Goal: Information Seeking & Learning: Find specific fact

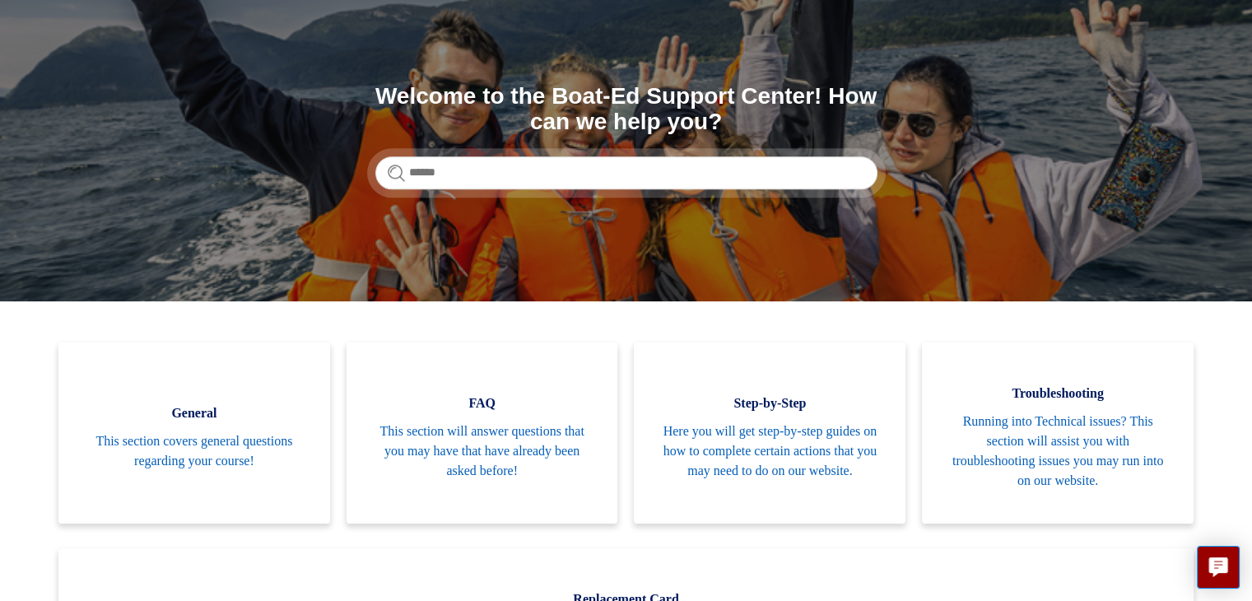
scroll to position [115, 0]
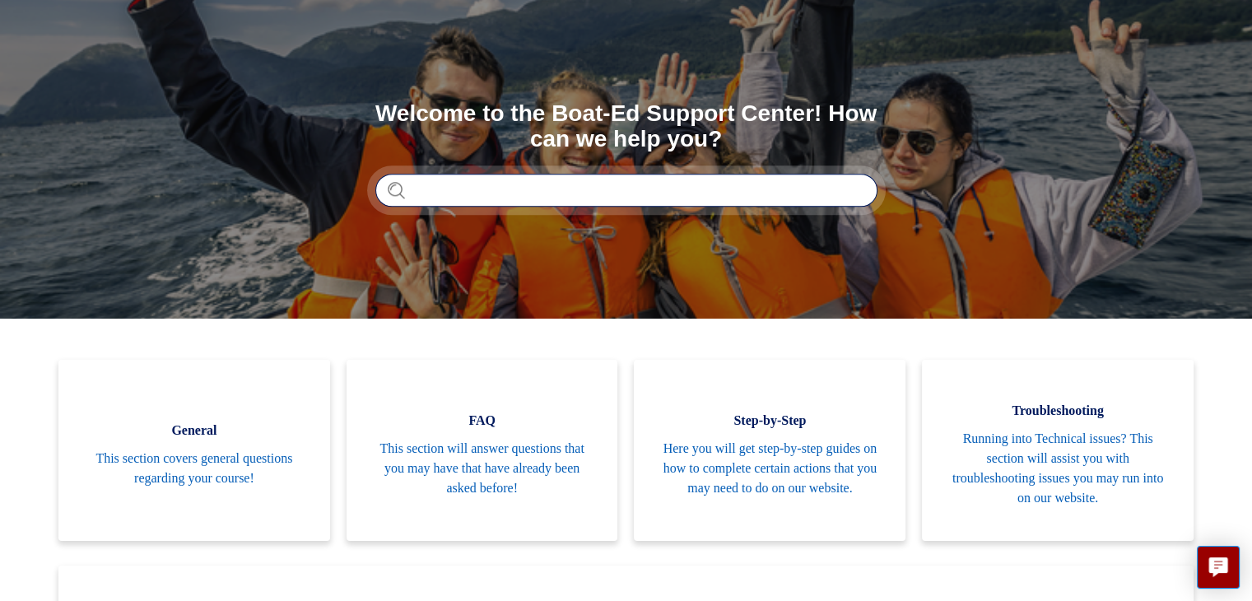
click at [633, 183] on input "Search" at bounding box center [626, 190] width 502 height 33
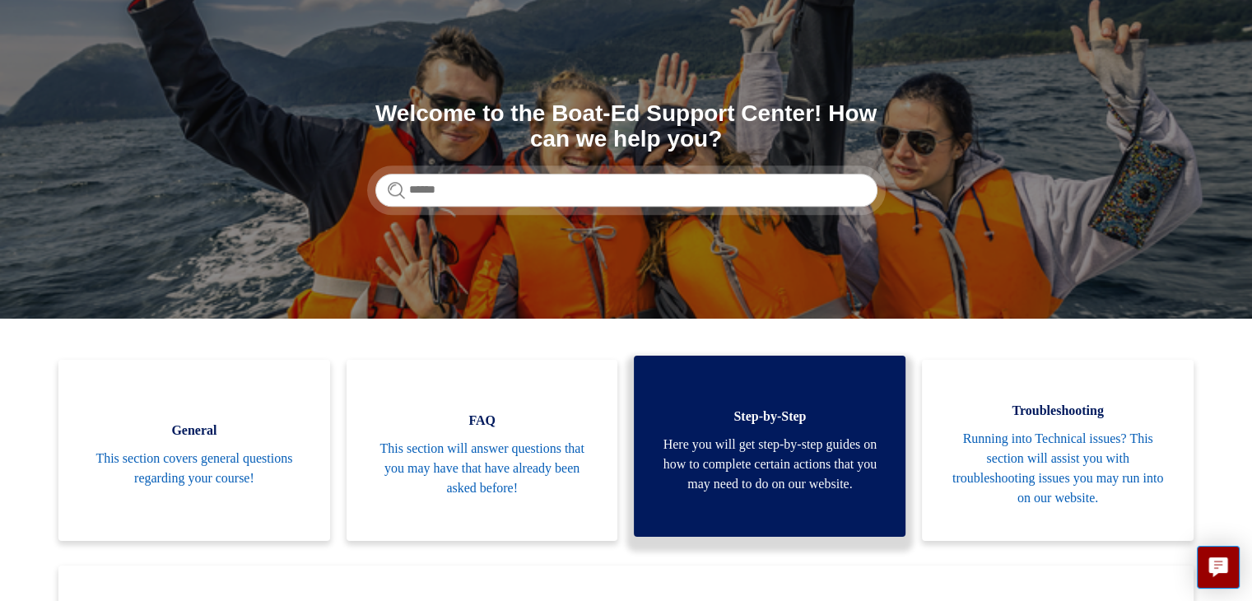
drag, startPoint x: 633, startPoint y: 183, endPoint x: 702, endPoint y: 372, distance: 201.3
click at [702, 372] on link "Step-by-Step Here you will get step-by-step guides on how to complete certain a…" at bounding box center [770, 446] width 272 height 181
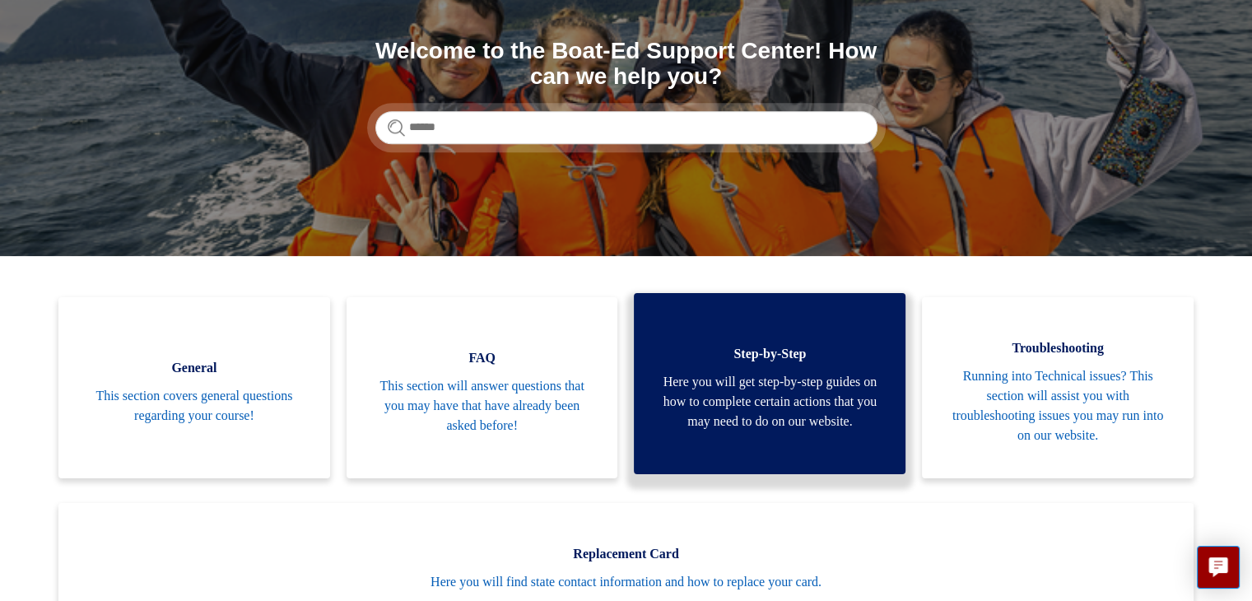
scroll to position [182, 0]
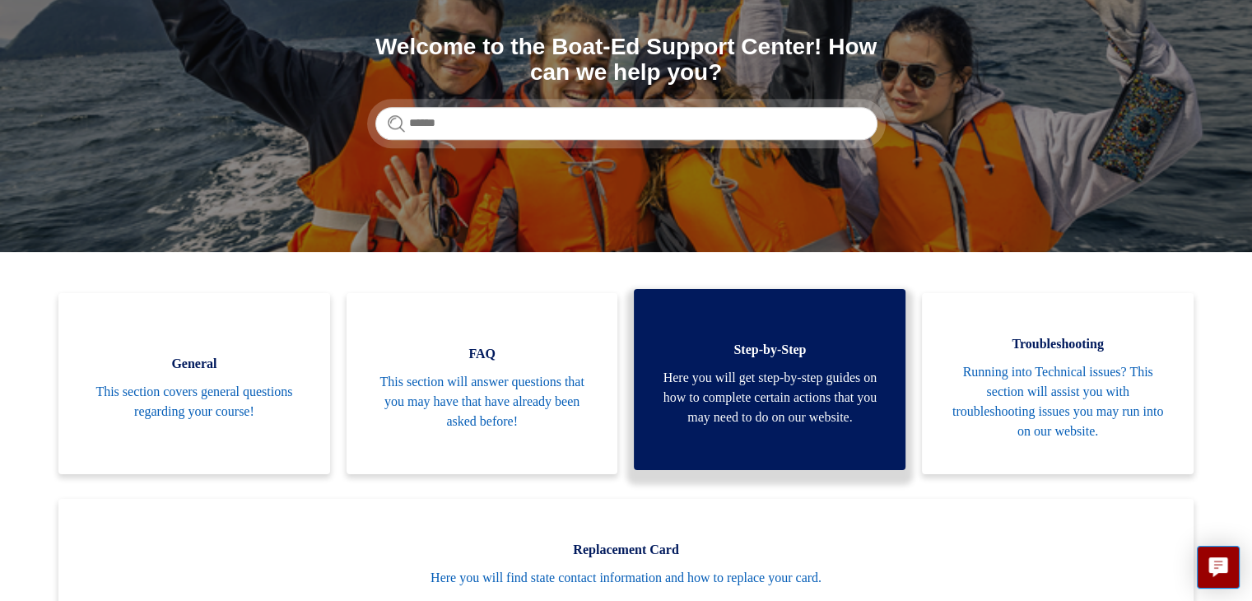
click at [452, 399] on span "This section will answer questions that you may have that have already been ask…" at bounding box center [482, 401] width 222 height 59
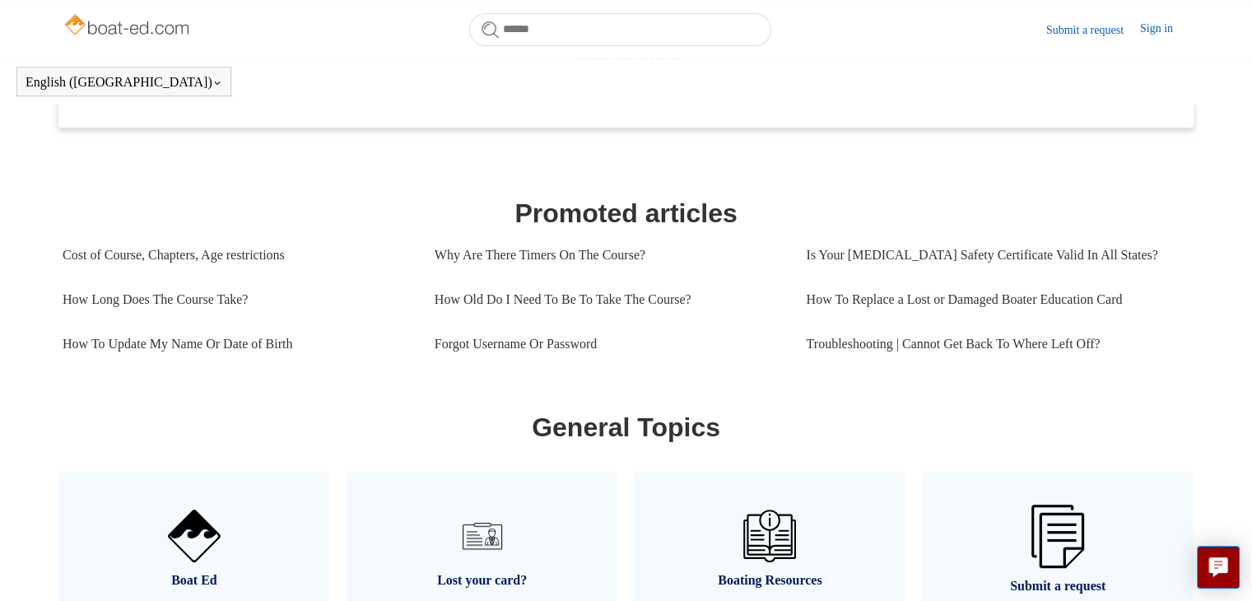
scroll to position [632, 0]
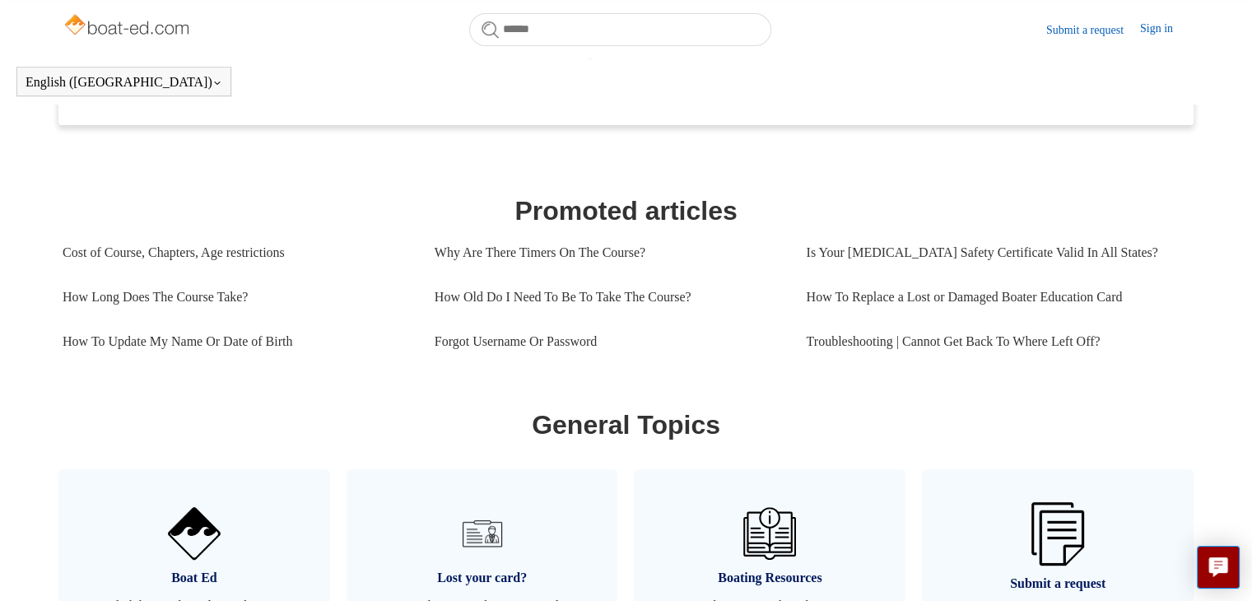
click at [484, 297] on link "How Old Do I Need To Be To Take The Course?" at bounding box center [608, 297] width 347 height 44
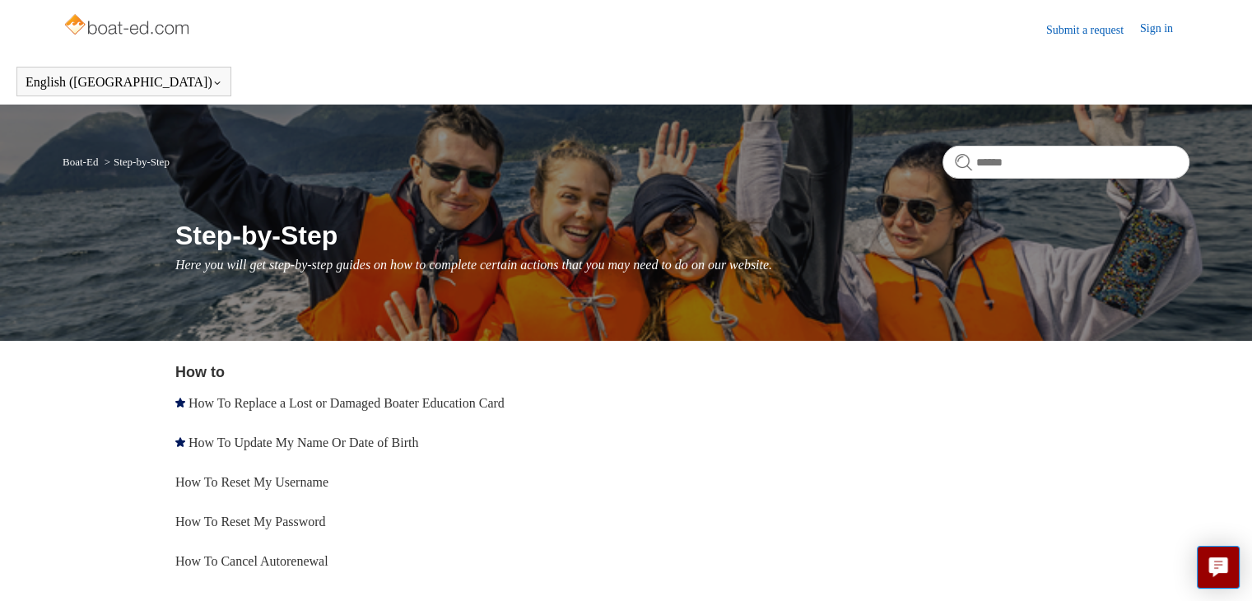
click at [1107, 158] on input "Search" at bounding box center [1066, 162] width 247 height 33
drag, startPoint x: 1107, startPoint y: 158, endPoint x: 702, endPoint y: 372, distance: 458.2
click at [702, 372] on div "How to How To Replace a Lost or Damaged Boater Education Card How To Update My …" at bounding box center [682, 491] width 1014 height 261
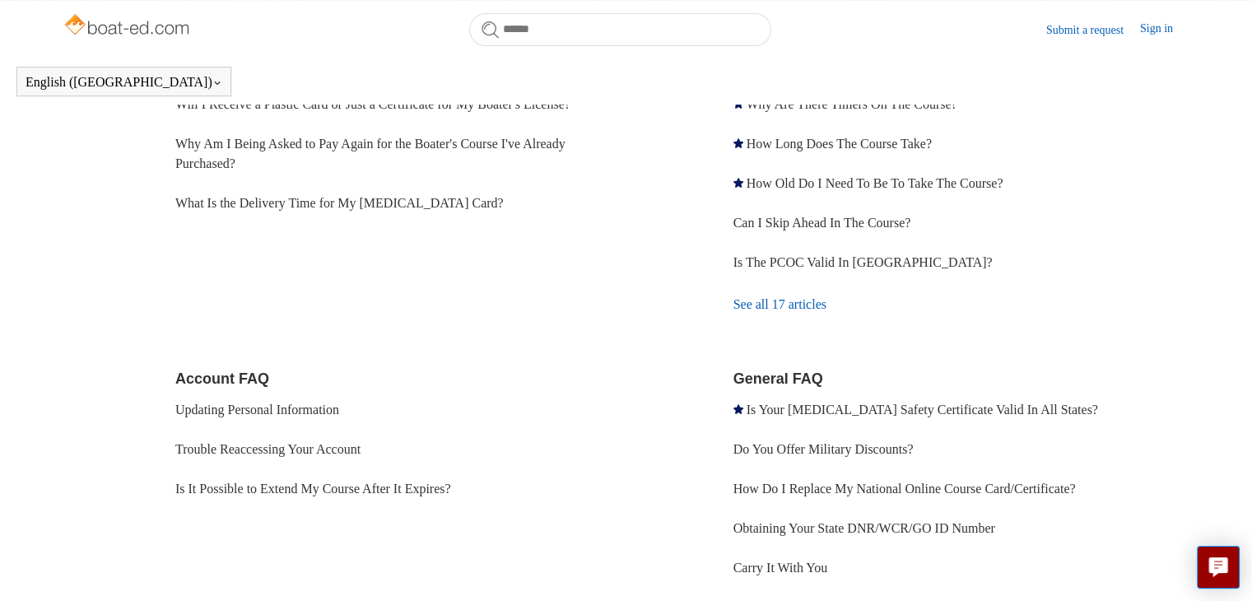
scroll to position [328, 0]
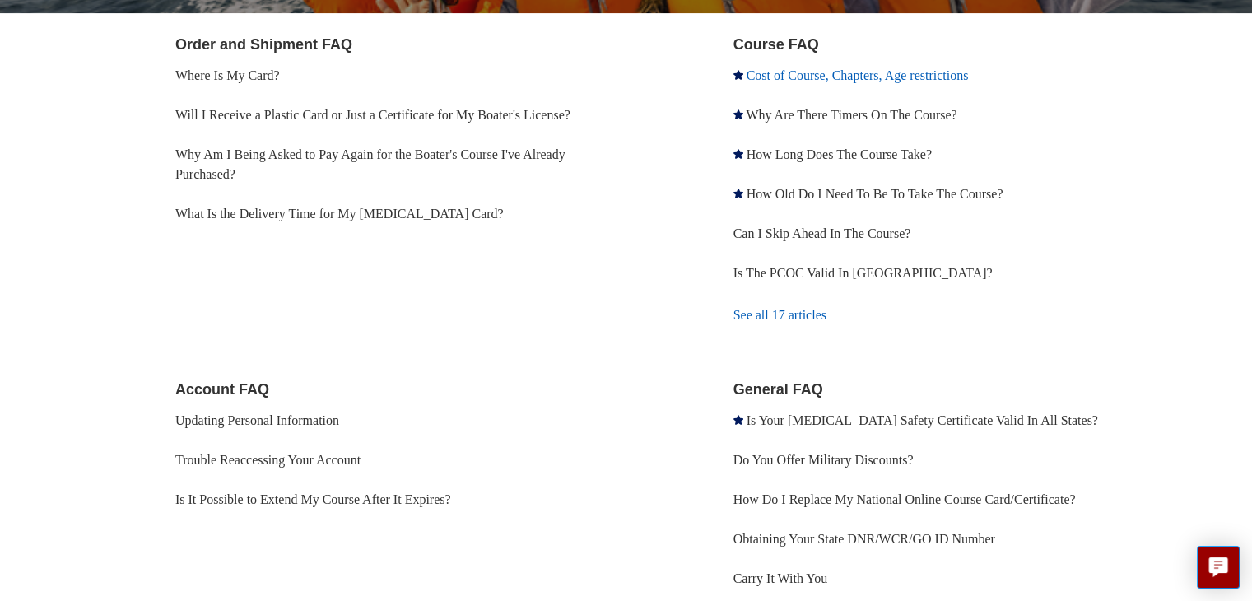
click at [840, 79] on link "Cost of Course, Chapters, Age restrictions" at bounding box center [858, 75] width 222 height 14
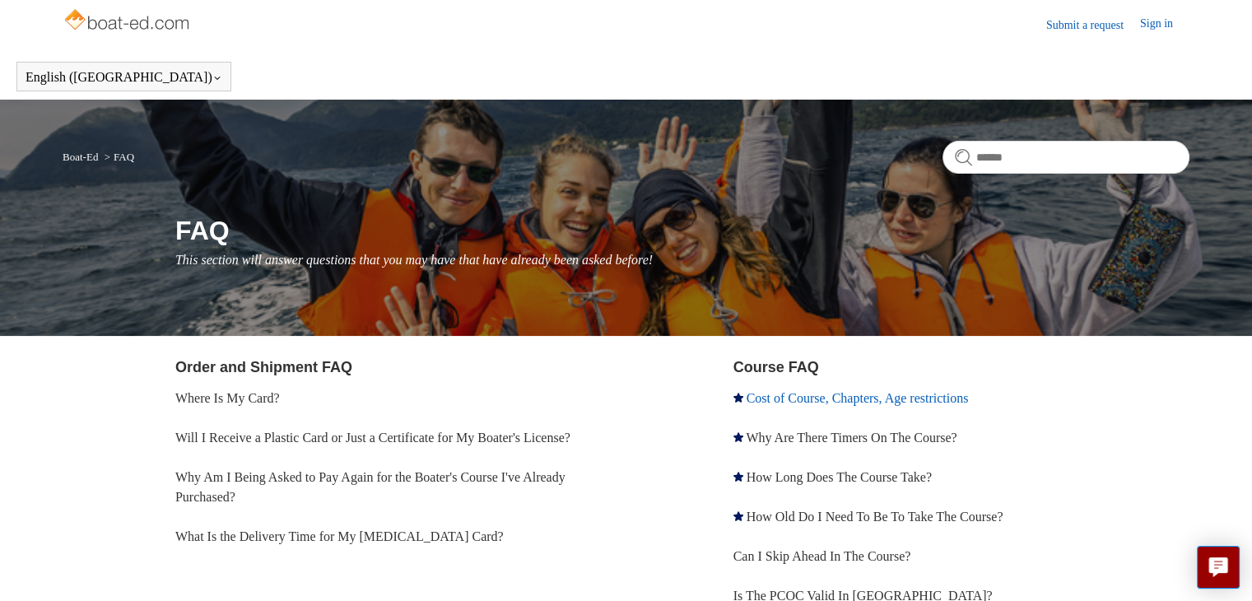
scroll to position [0, 0]
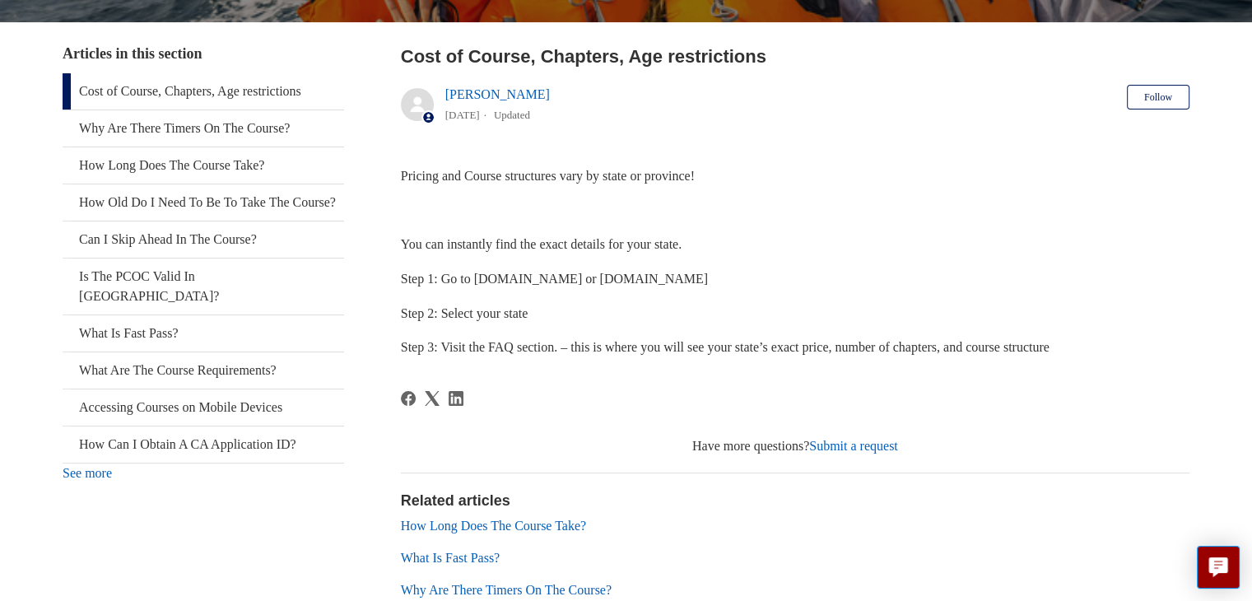
scroll to position [295, 0]
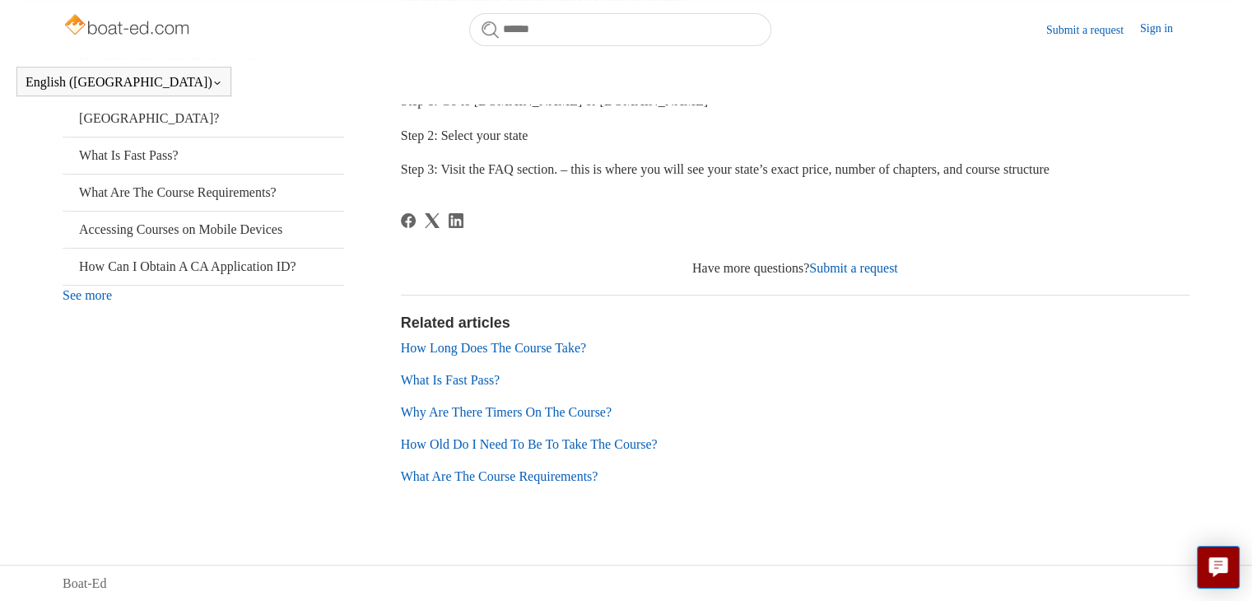
click at [1131, 532] on body "Skip to main content Submit a request Sign in English (US) Español Français Boa…" at bounding box center [626, 88] width 1252 height 1028
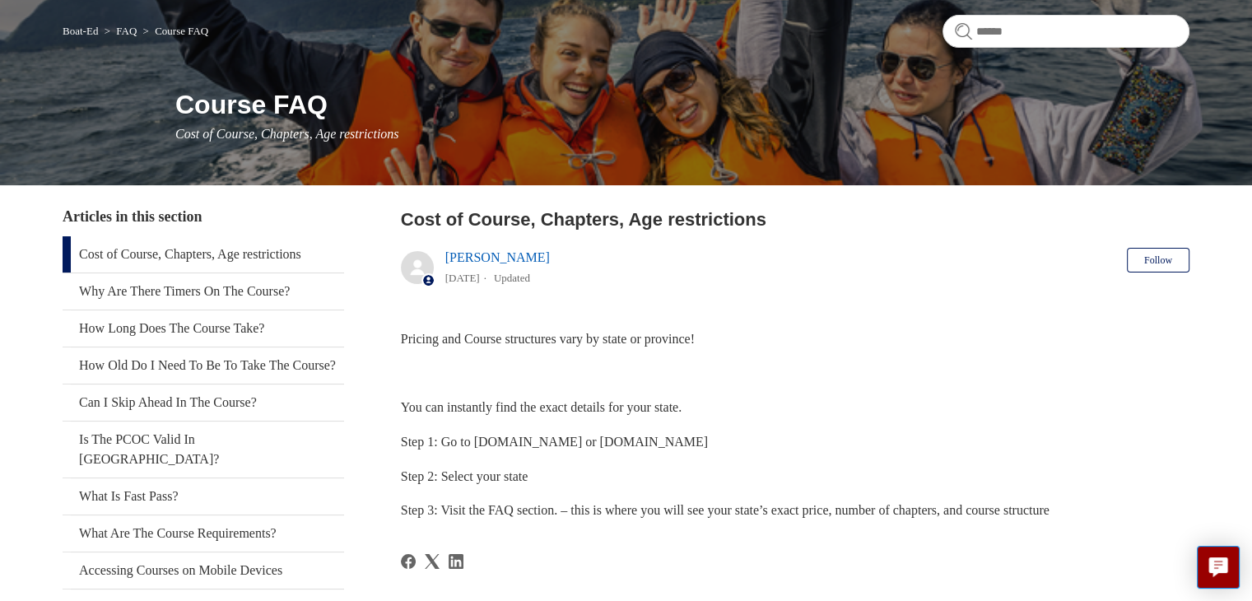
scroll to position [110, 0]
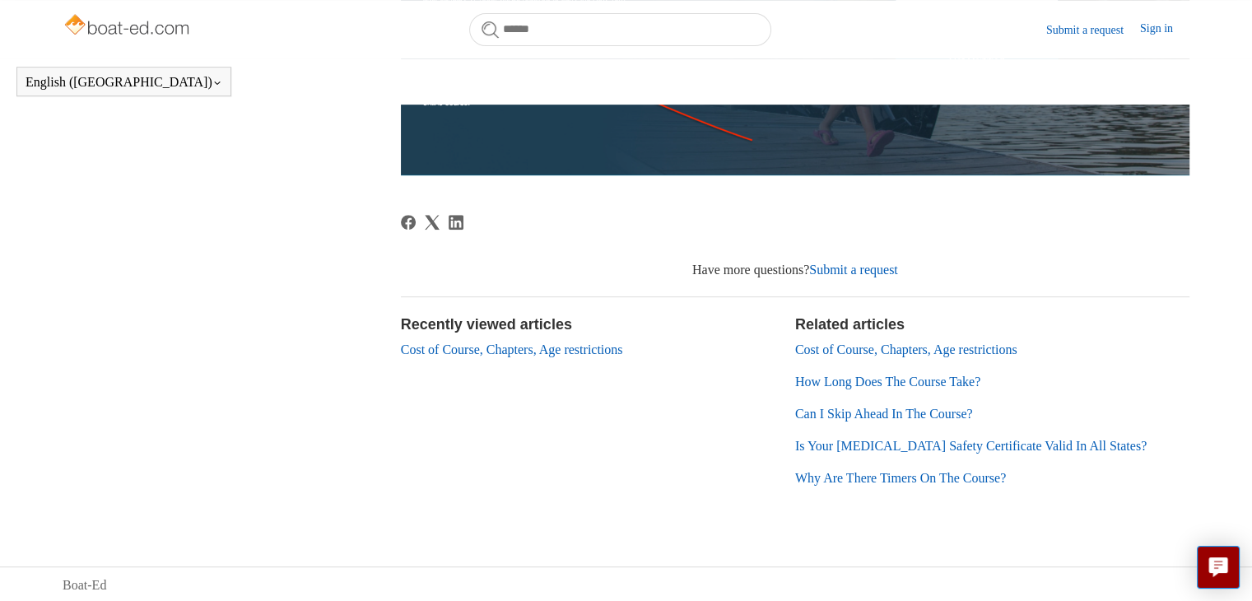
scroll to position [710, 0]
click at [1014, 346] on link "Cost of Course, Chapters, Age restrictions" at bounding box center [906, 348] width 222 height 14
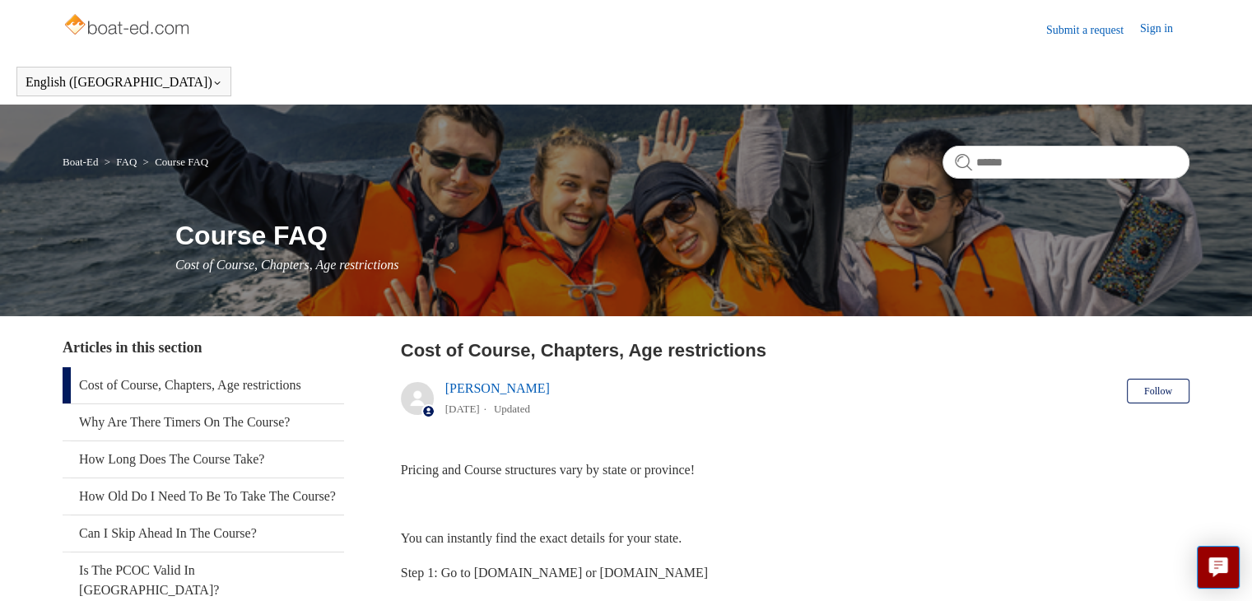
click at [105, 35] on img at bounding box center [128, 26] width 131 height 33
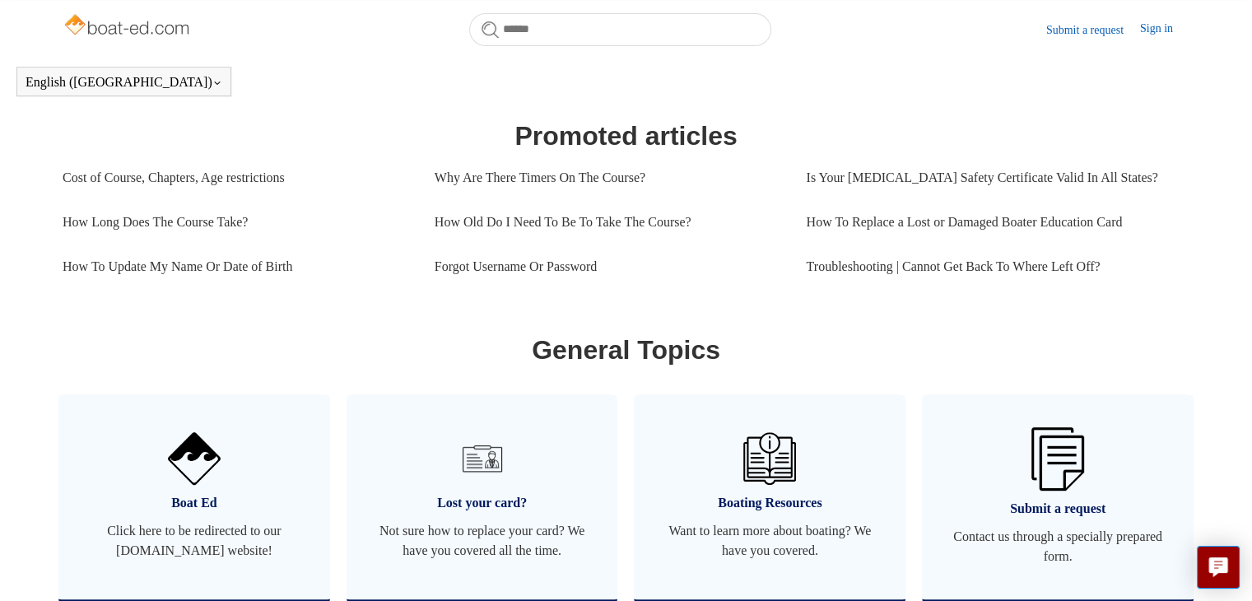
scroll to position [617, 0]
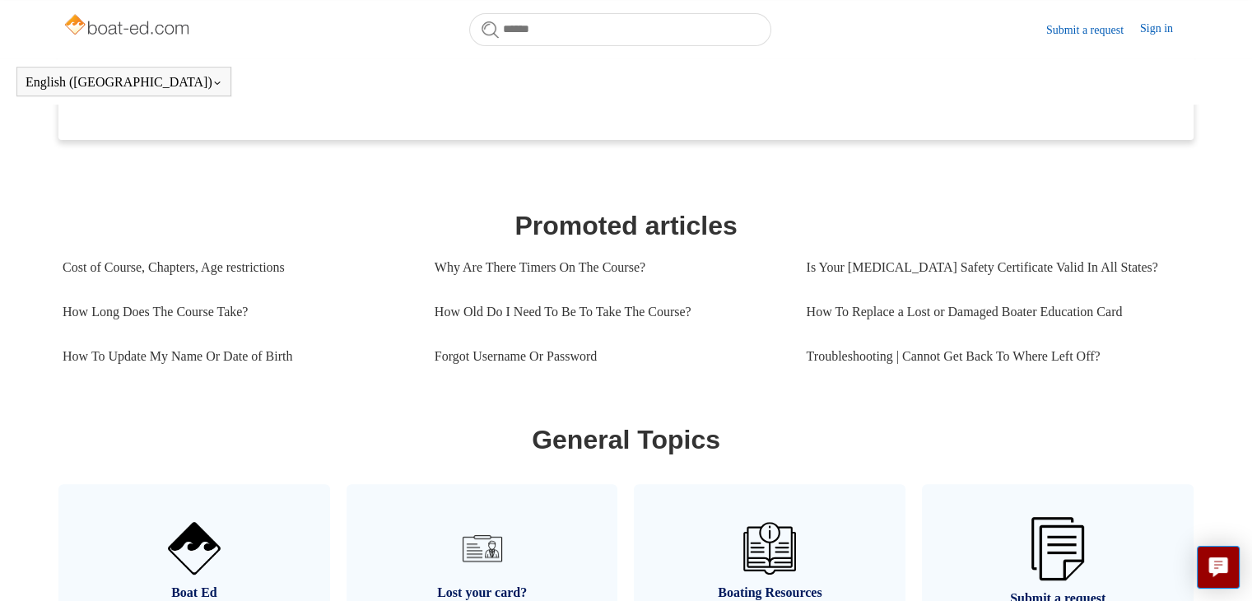
click at [1093, 26] on link "Submit a request" at bounding box center [1094, 29] width 94 height 17
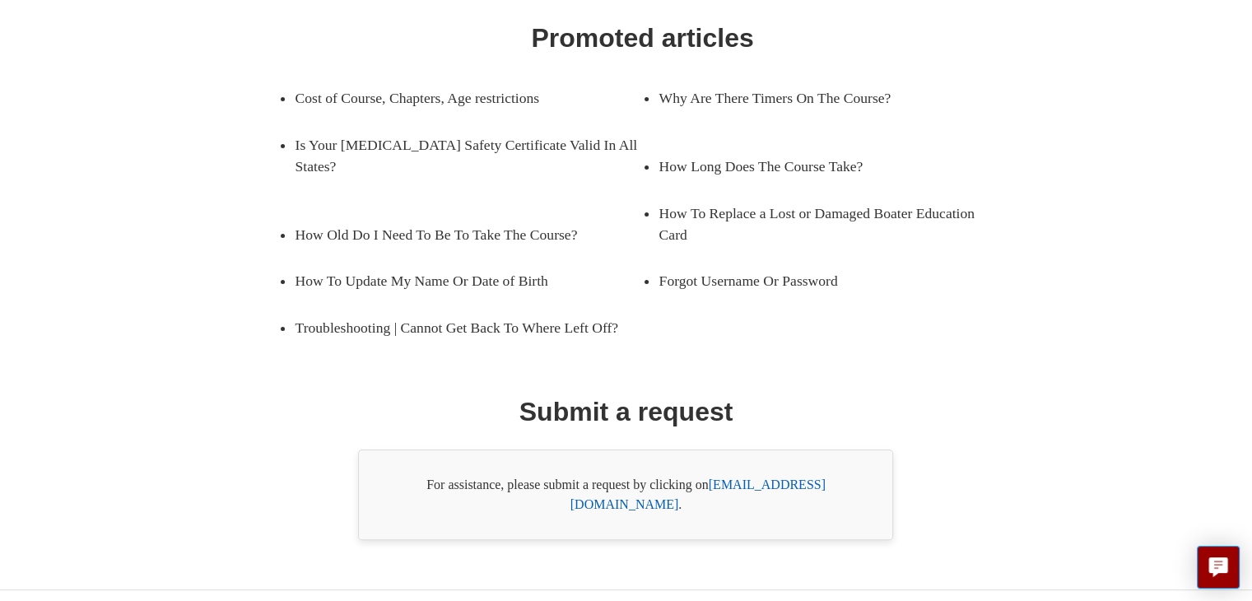
scroll to position [257, 0]
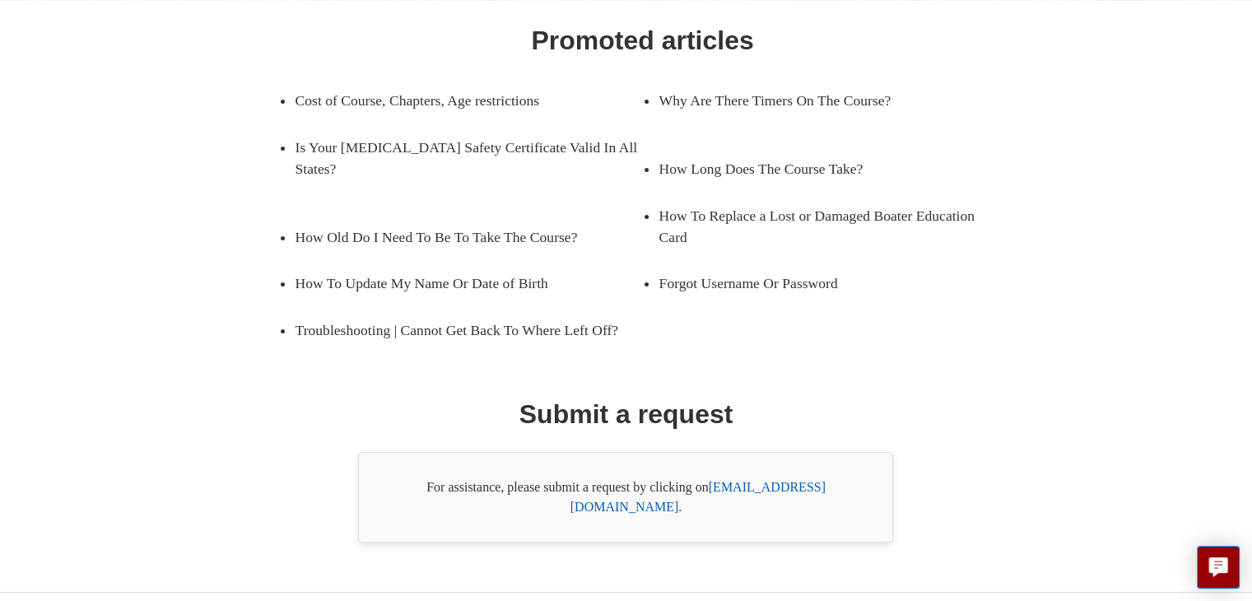
click at [820, 490] on link "support@boat-ed.com" at bounding box center [698, 497] width 255 height 34
